Goal: Leave review/rating: Leave review/rating

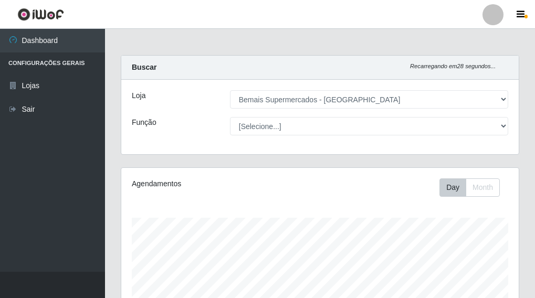
select select "249"
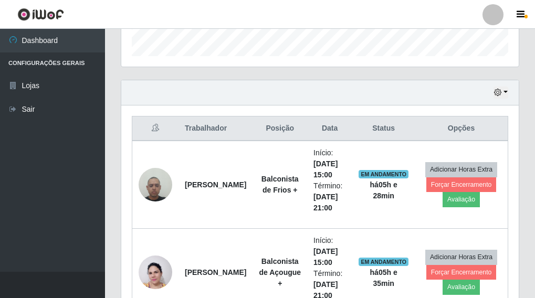
scroll to position [231, 0]
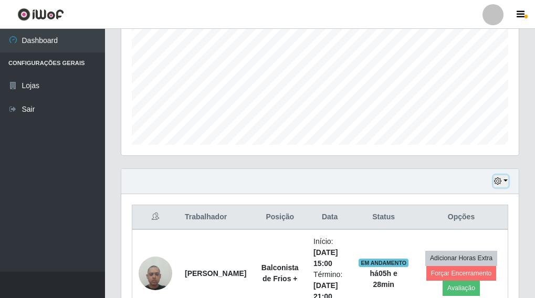
click at [505, 179] on button "button" at bounding box center [501, 182] width 15 height 12
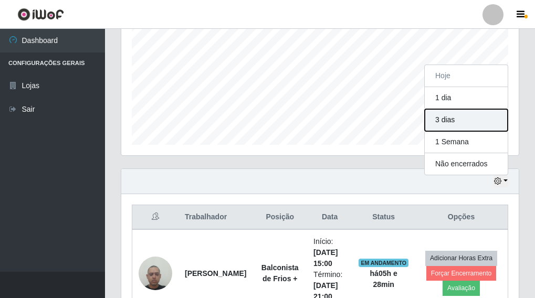
click at [451, 122] on button "3 dias" at bounding box center [466, 120] width 83 height 22
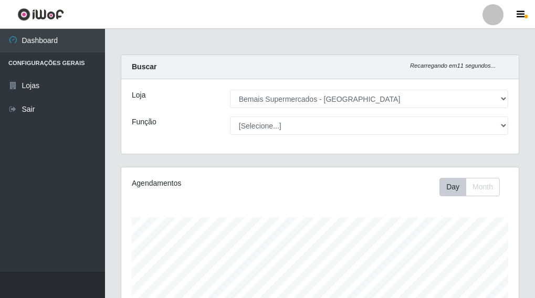
scroll to position [0, 0]
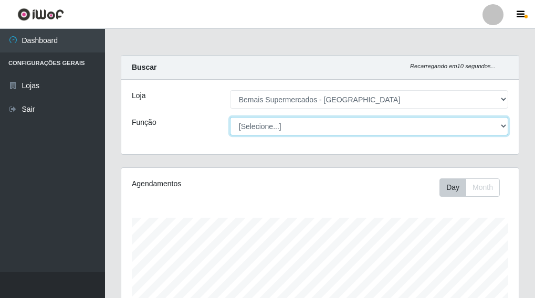
click at [290, 128] on select "[Selecione...] ASG ASG + ASG ++ Auxiliar de Depósito Auxiliar de Depósito + Aux…" at bounding box center [369, 126] width 278 height 18
click at [230, 117] on select "[Selecione...] ASG ASG + ASG ++ Auxiliar de Depósito Auxiliar de Depósito + Aux…" at bounding box center [369, 126] width 278 height 18
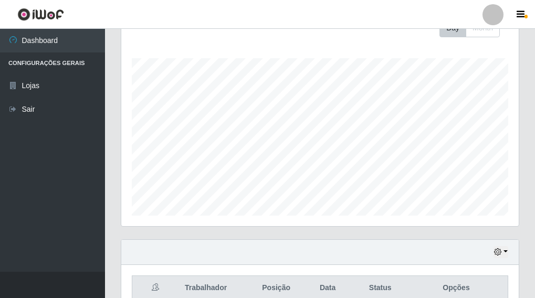
scroll to position [2, 0]
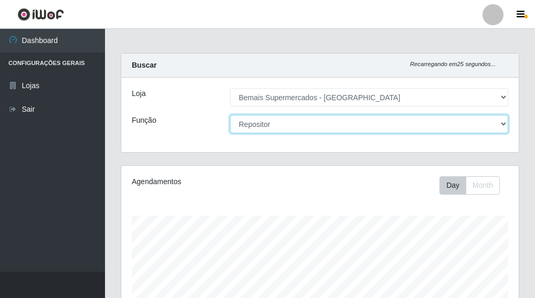
click at [262, 123] on select "[Selecione...] ASG ASG + ASG ++ Auxiliar de Depósito Auxiliar de Depósito + Aux…" at bounding box center [369, 124] width 278 height 18
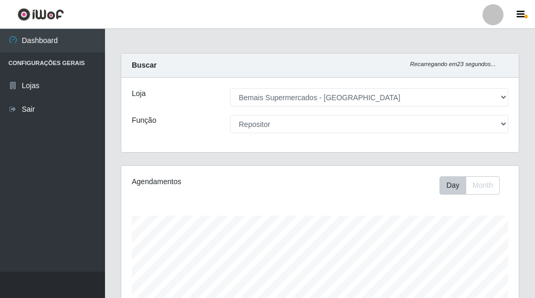
click at [185, 135] on div "Loja [Selecione...] Bemais Supermercados - Três Ruas Função [Selecione...] ASG …" at bounding box center [320, 115] width 398 height 75
drag, startPoint x: 260, startPoint y: 115, endPoint x: 243, endPoint y: 116, distance: 16.8
click at [240, 117] on div "Loja [Selecione...] Bemais Supermercados - Três Ruas Função [Selecione...] ASG …" at bounding box center [320, 115] width 398 height 75
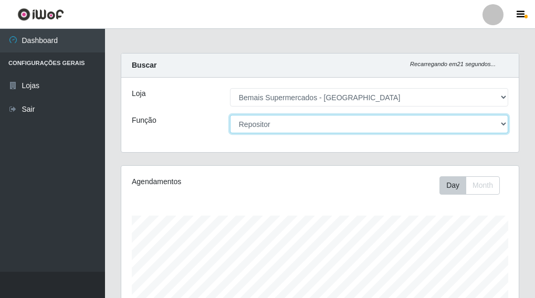
click at [290, 127] on select "[Selecione...] ASG ASG + ASG ++ Auxiliar de Depósito Auxiliar de Depósito + Aux…" at bounding box center [369, 124] width 278 height 18
click at [230, 115] on select "[Selecione...] ASG ASG + ASG ++ Auxiliar de Depósito Auxiliar de Depósito + Aux…" at bounding box center [369, 124] width 278 height 18
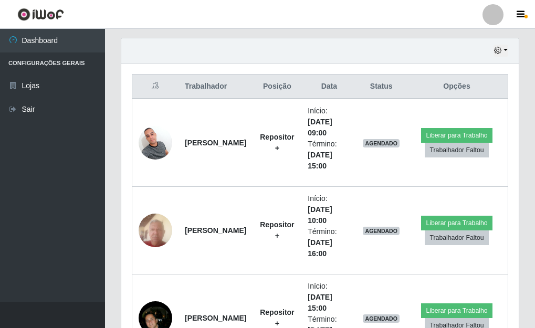
scroll to position [358, 0]
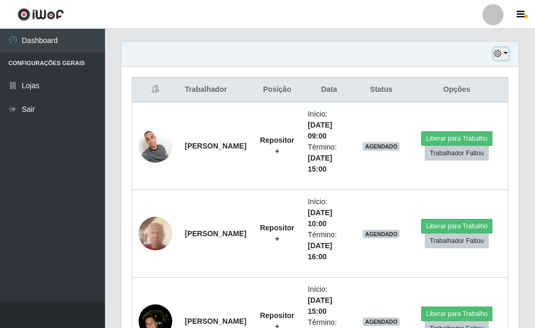
click at [505, 54] on button "button" at bounding box center [501, 54] width 15 height 12
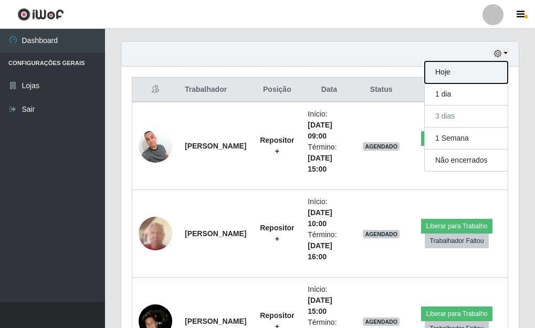
click at [449, 74] on button "Hoje" at bounding box center [466, 72] width 83 height 22
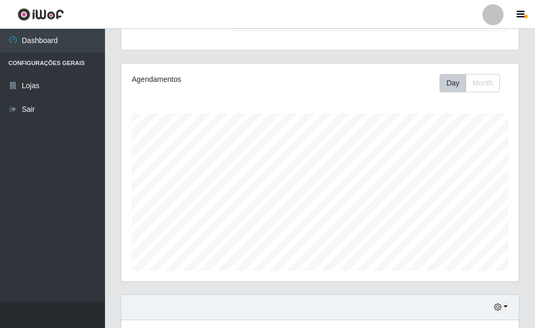
scroll to position [182, 0]
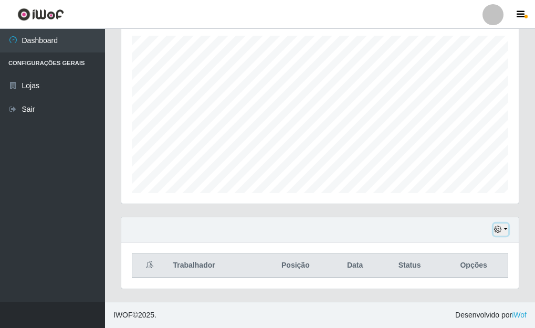
click at [505, 226] on button "button" at bounding box center [501, 230] width 15 height 12
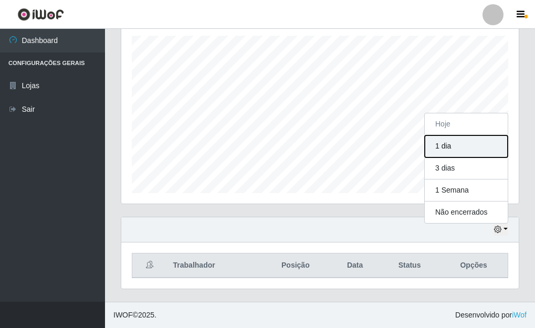
click at [442, 145] on button "1 dia" at bounding box center [466, 147] width 83 height 22
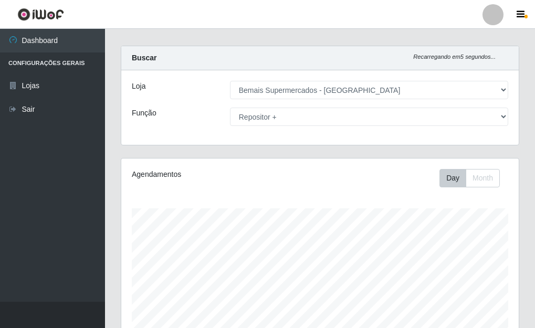
scroll to position [0, 0]
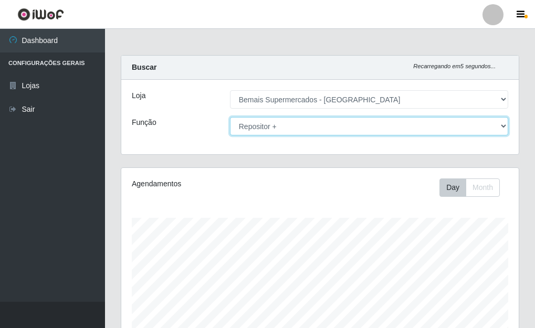
click at [499, 126] on select "[Selecione...] ASG ASG + ASG ++ Auxiliar de Depósito Auxiliar de Depósito + Aux…" at bounding box center [369, 126] width 278 height 18
select select "[Selecione...]"
click at [230, 117] on select "[Selecione...] ASG ASG + ASG ++ Auxiliar de Depósito Auxiliar de Depósito + Aux…" at bounding box center [369, 126] width 278 height 18
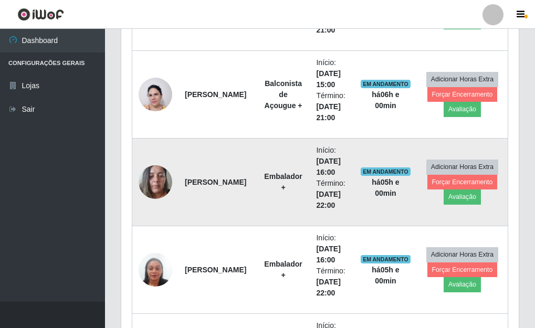
scroll to position [445, 0]
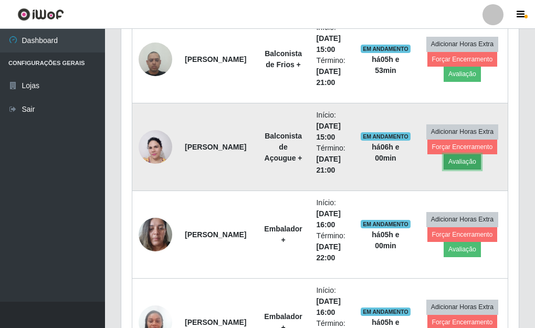
click at [468, 164] on button "Avaliação" at bounding box center [462, 161] width 37 height 15
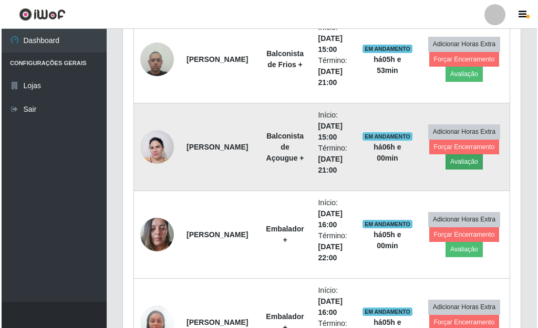
scroll to position [218, 391]
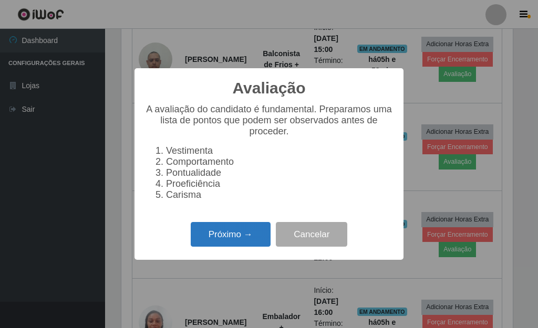
click at [233, 243] on button "Próximo →" at bounding box center [231, 234] width 80 height 25
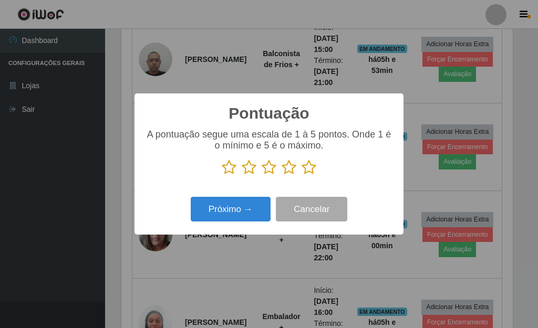
scroll to position [525241, 525068]
click at [307, 168] on icon at bounding box center [309, 168] width 15 height 16
click at [302, 176] on input "radio" at bounding box center [302, 176] width 0 height 0
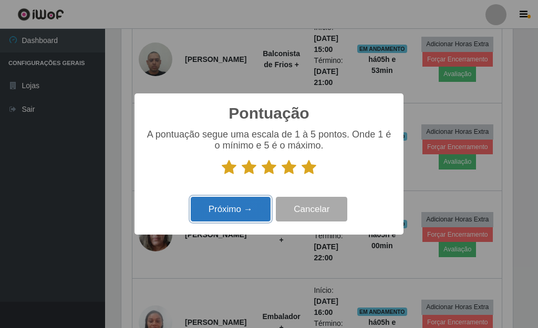
click at [230, 205] on button "Próximo →" at bounding box center [231, 209] width 80 height 25
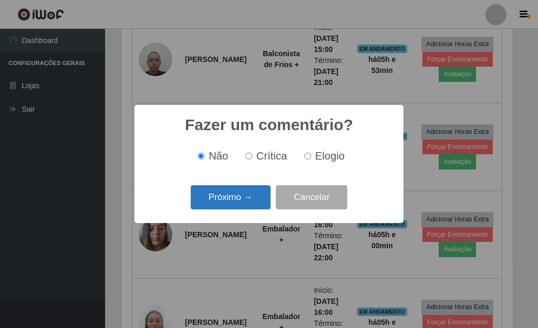
click at [232, 203] on button "Próximo →" at bounding box center [231, 197] width 80 height 25
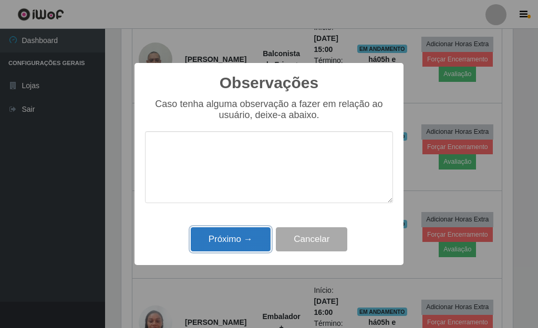
click at [239, 234] on button "Próximo →" at bounding box center [231, 240] width 80 height 25
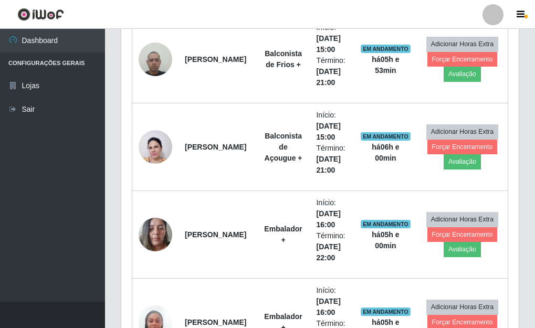
scroll to position [218, 398]
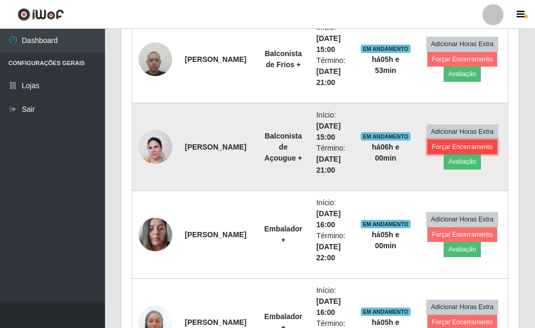
click at [483, 148] on button "Forçar Encerramento" at bounding box center [463, 147] width 70 height 15
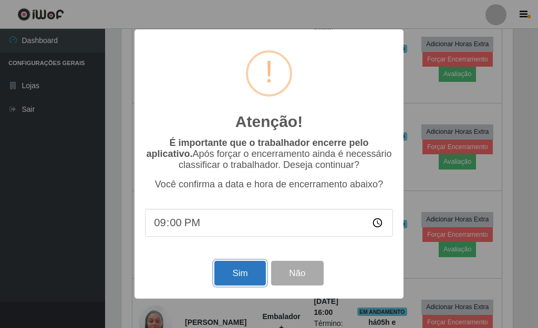
click at [225, 269] on button "Sim" at bounding box center [239, 273] width 51 height 25
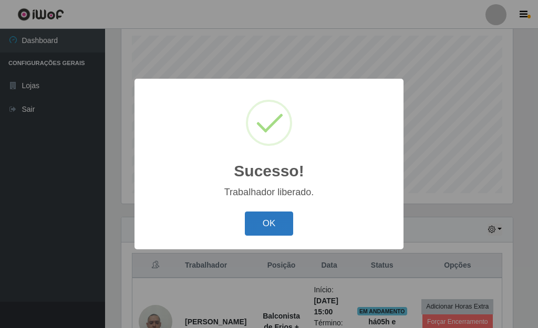
drag, startPoint x: 286, startPoint y: 226, endPoint x: 280, endPoint y: 229, distance: 6.6
click at [286, 226] on button "OK" at bounding box center [269, 224] width 49 height 25
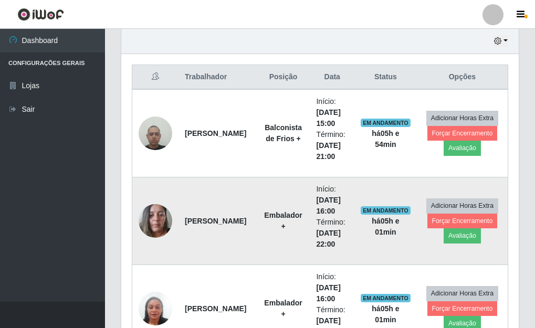
scroll to position [445, 0]
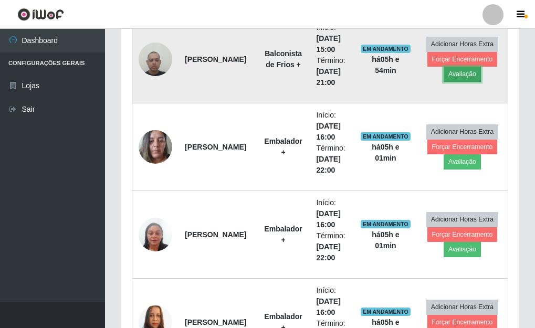
click at [469, 77] on button "Avaliação" at bounding box center [462, 74] width 37 height 15
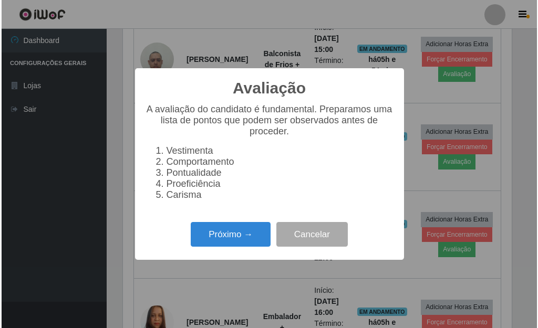
scroll to position [218, 391]
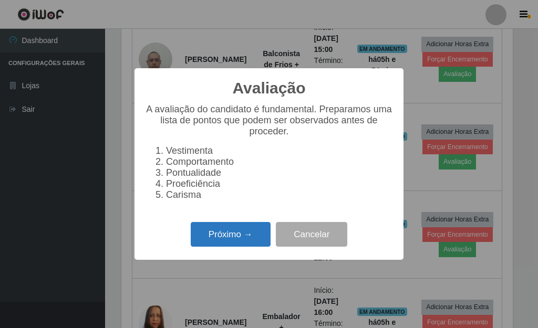
click at [247, 245] on button "Próximo →" at bounding box center [231, 234] width 80 height 25
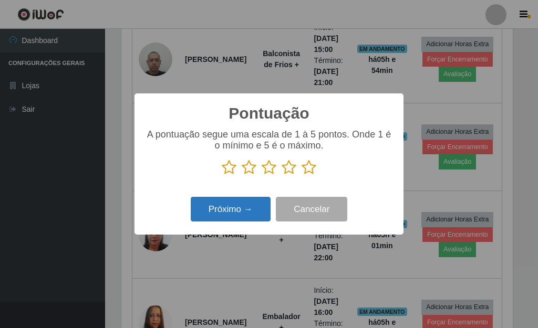
scroll to position [525241, 525068]
click at [307, 171] on icon at bounding box center [309, 168] width 15 height 16
click at [302, 176] on input "radio" at bounding box center [302, 176] width 0 height 0
click at [223, 215] on button "Próximo →" at bounding box center [231, 209] width 80 height 25
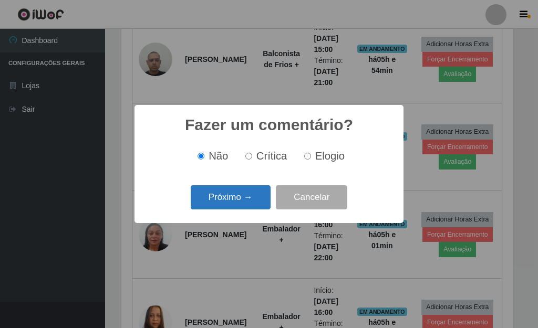
click at [234, 201] on button "Próximo →" at bounding box center [231, 197] width 80 height 25
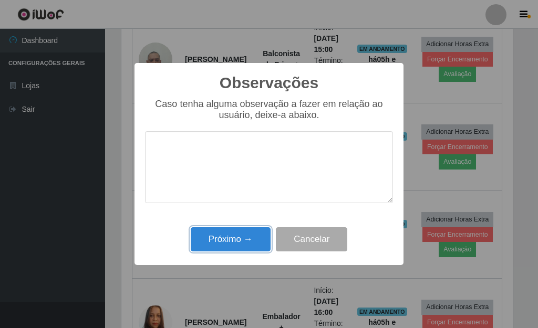
drag, startPoint x: 234, startPoint y: 241, endPoint x: 249, endPoint y: 242, distance: 15.3
click at [240, 242] on button "Próximo →" at bounding box center [231, 240] width 80 height 25
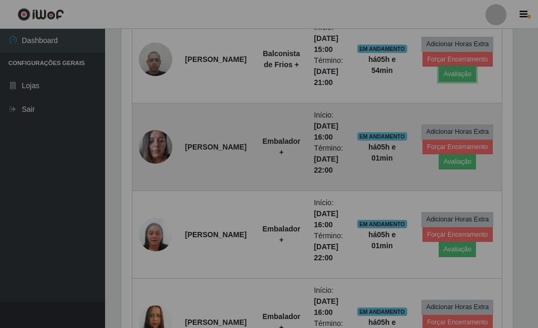
scroll to position [0, 0]
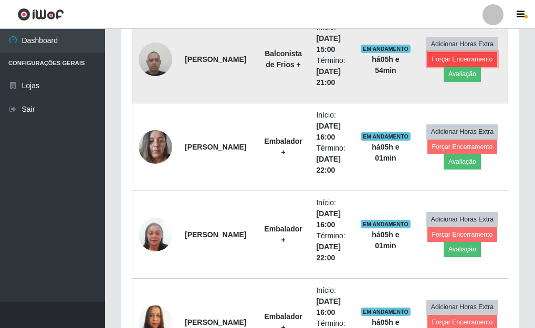
click at [487, 55] on button "Forçar Encerramento" at bounding box center [463, 59] width 70 height 15
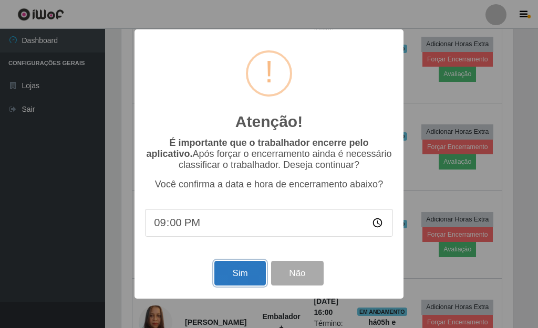
click at [242, 273] on button "Sim" at bounding box center [239, 273] width 51 height 25
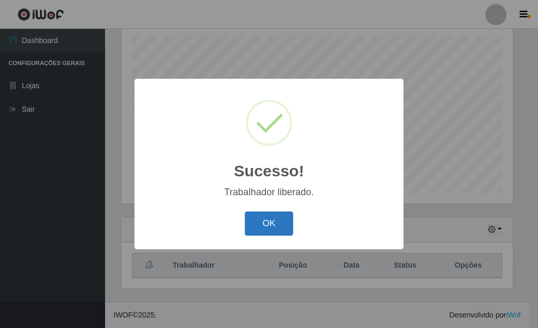
click at [265, 227] on button "OK" at bounding box center [269, 224] width 49 height 25
